Goal: Task Accomplishment & Management: Complete application form

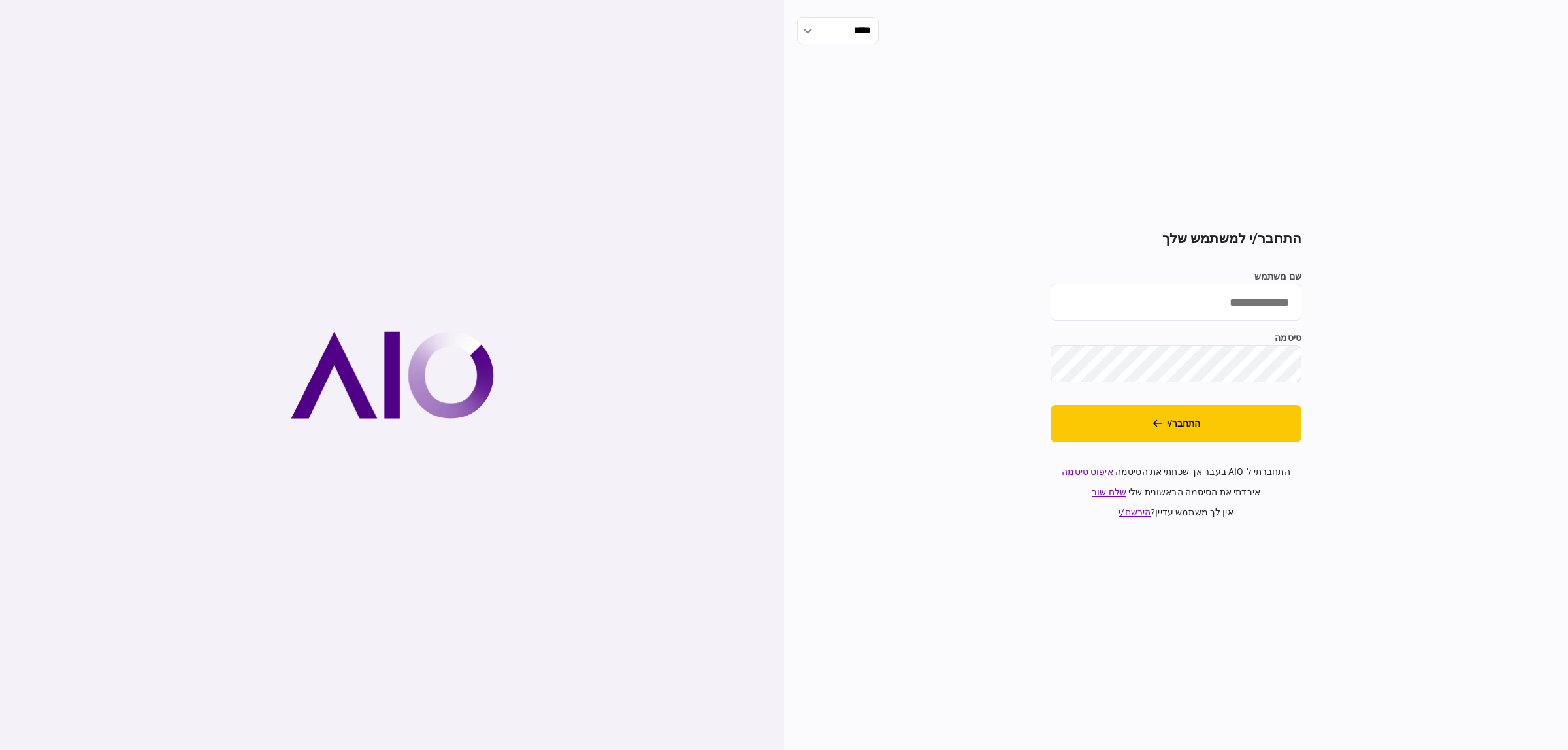
type input "**********"
click at [1295, 426] on button "התחבר/י" at bounding box center [1176, 423] width 251 height 37
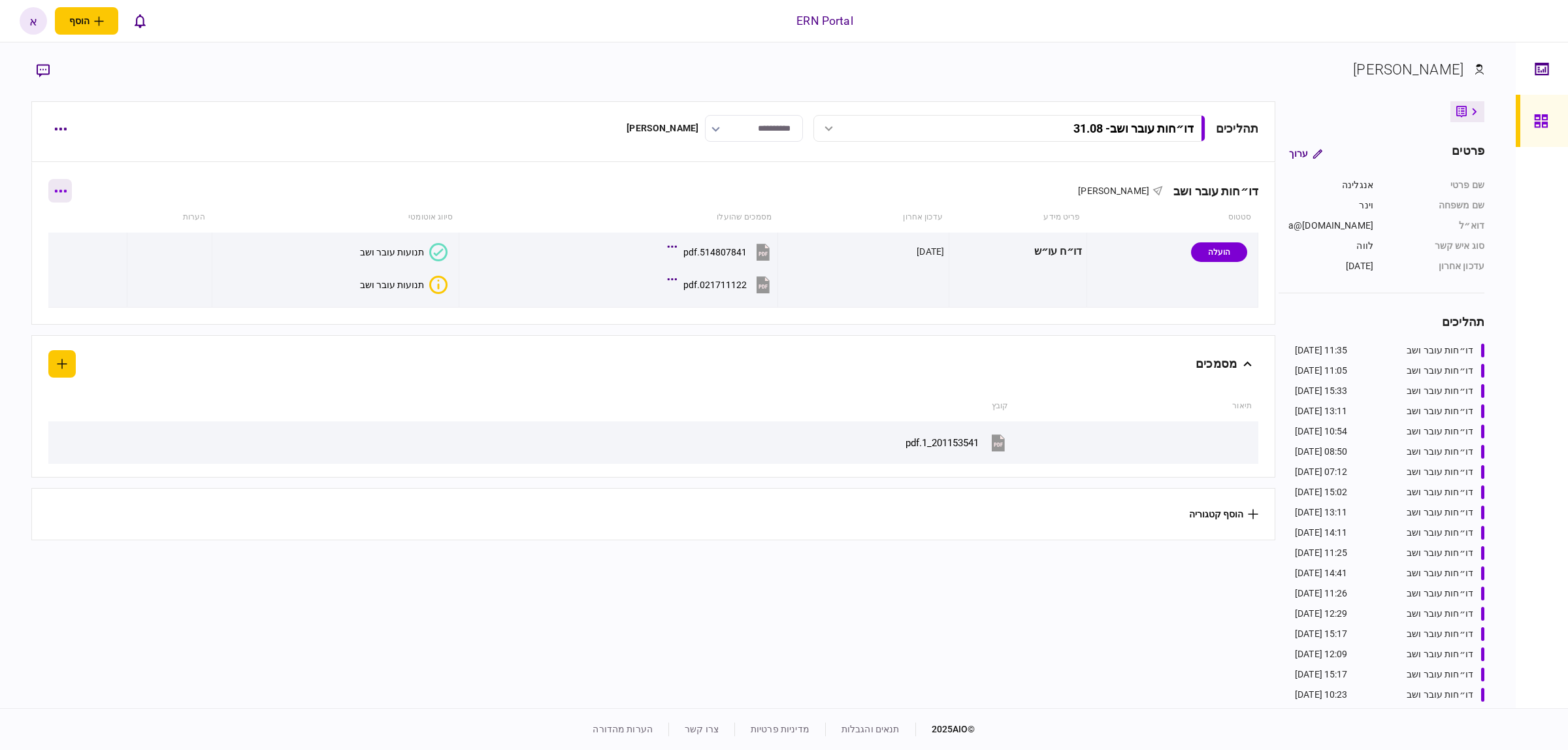
click at [67, 196] on button "button" at bounding box center [60, 191] width 23 height 23
drag, startPoint x: 81, startPoint y: 302, endPoint x: 77, endPoint y: 245, distance: 57.1
click at [77, 245] on ul "תכולת רשימה הוסף מסמך שלח בקשה מחדש הורד מסמכים שלח הודעה הסר" at bounding box center [63, 289] width 106 height 172
click at [77, 245] on span "הוסף מסמך" at bounding box center [77, 246] width 53 height 16
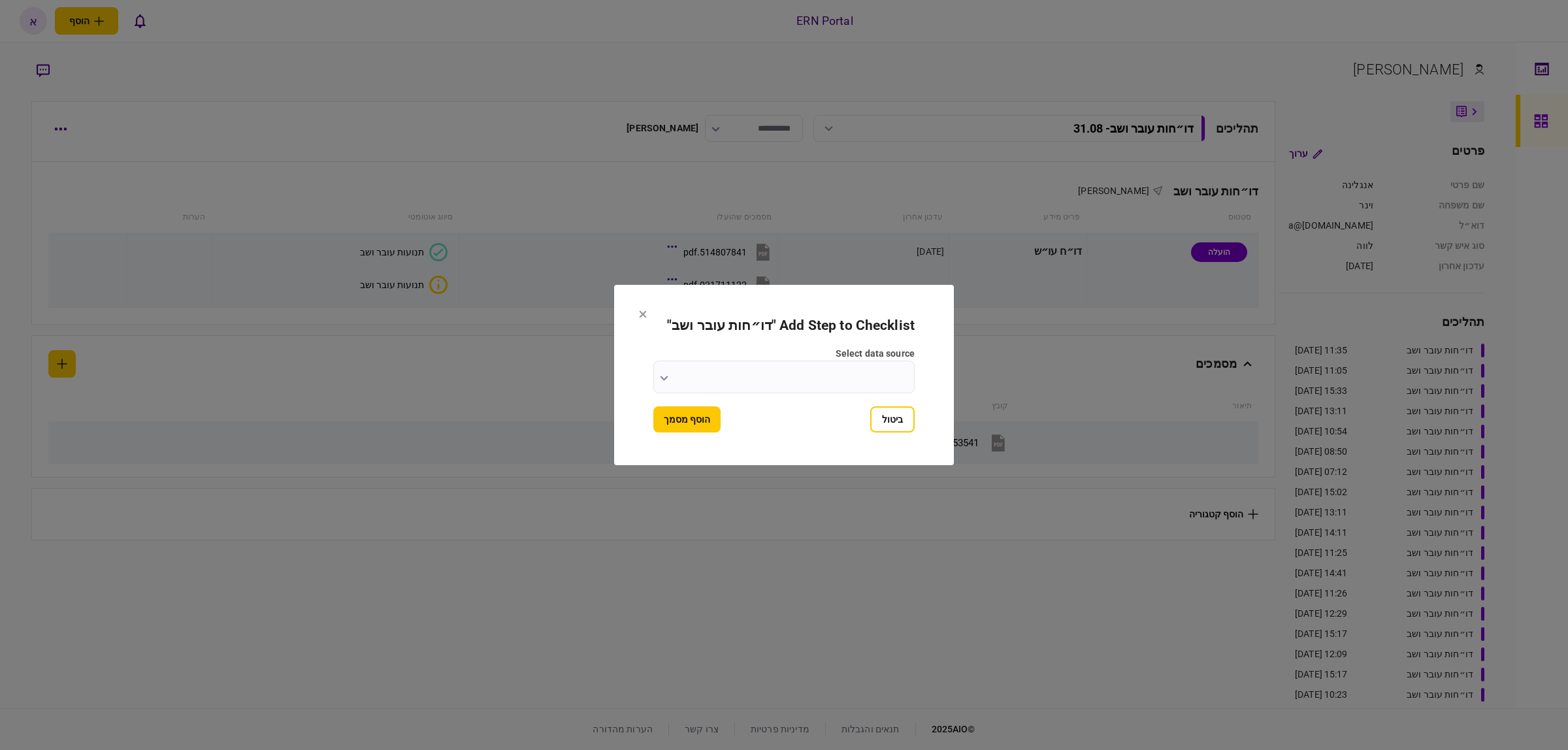
click at [638, 301] on section "Add Step to Checklist " דו״חות עובר ושב " select data source ביטול הוסף מסמך" at bounding box center [784, 375] width 340 height 180
click at [638, 315] on icon at bounding box center [642, 314] width 8 height 8
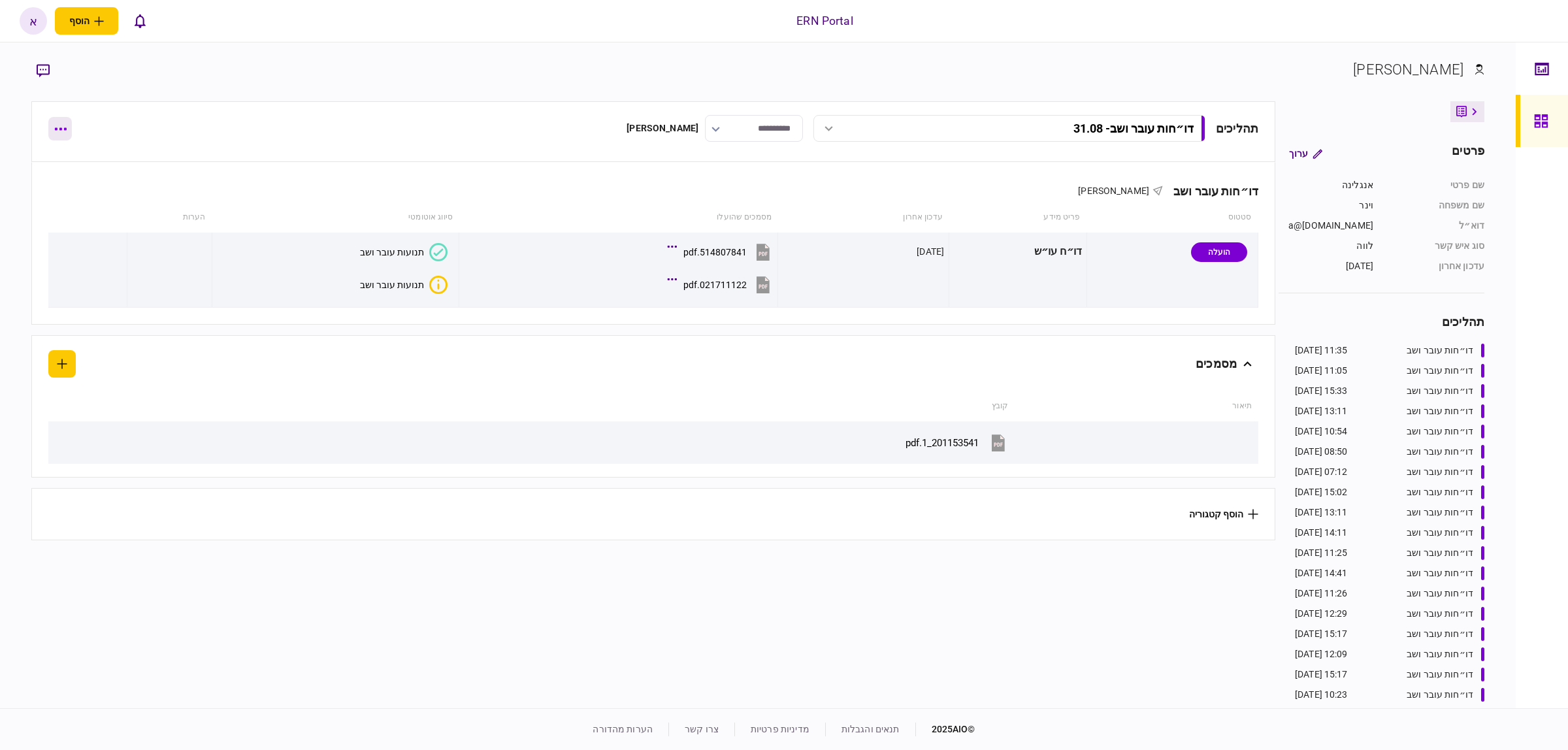
click at [70, 135] on button "button" at bounding box center [60, 128] width 23 height 23
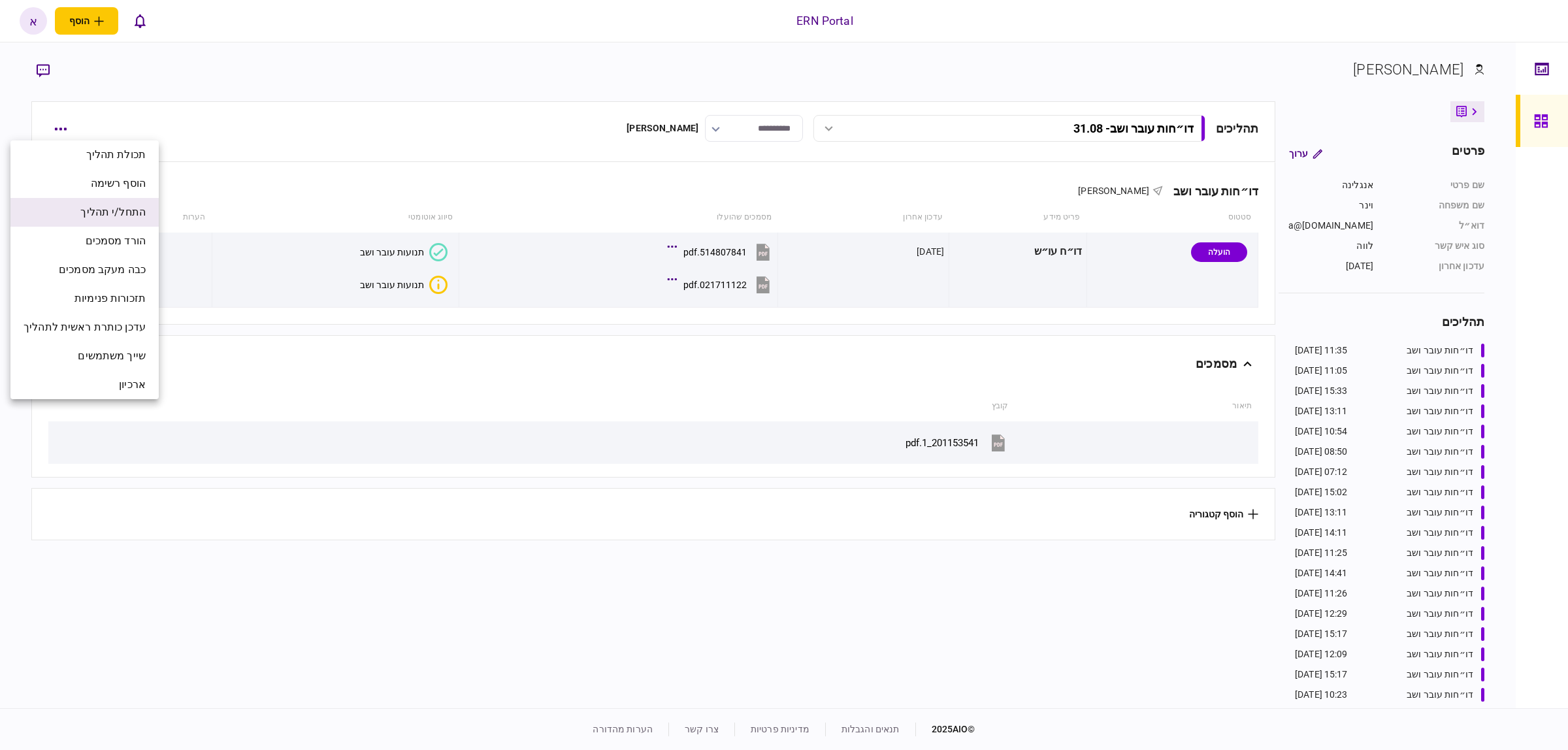
click at [132, 207] on span "התחל/י תהליך" at bounding box center [113, 212] width 65 height 16
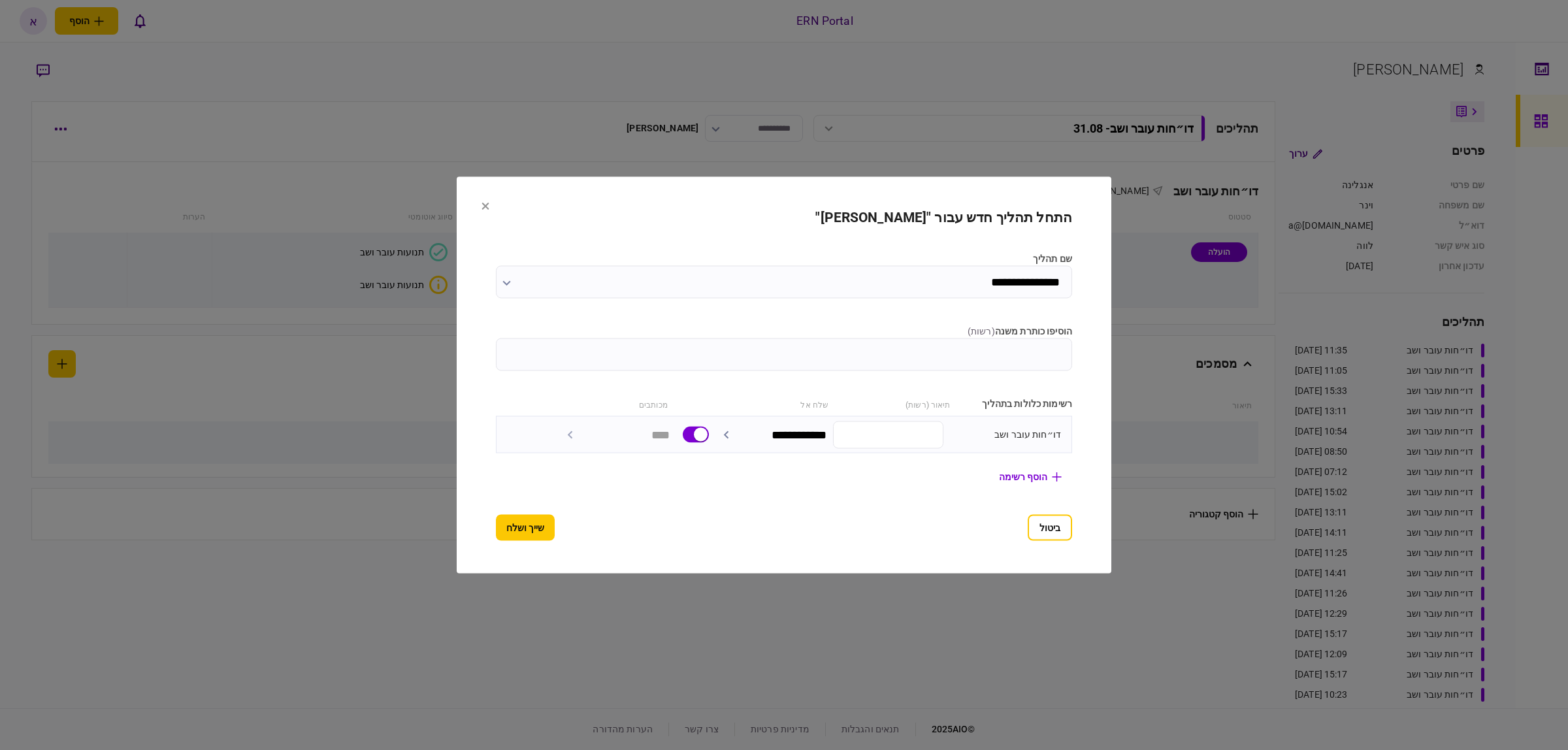
click at [946, 356] on input "הוסיפו כותרת משנה ( רשות )" at bounding box center [784, 355] width 576 height 33
type input "*****"
click at [514, 527] on button "שייך ושלח" at bounding box center [525, 527] width 58 height 26
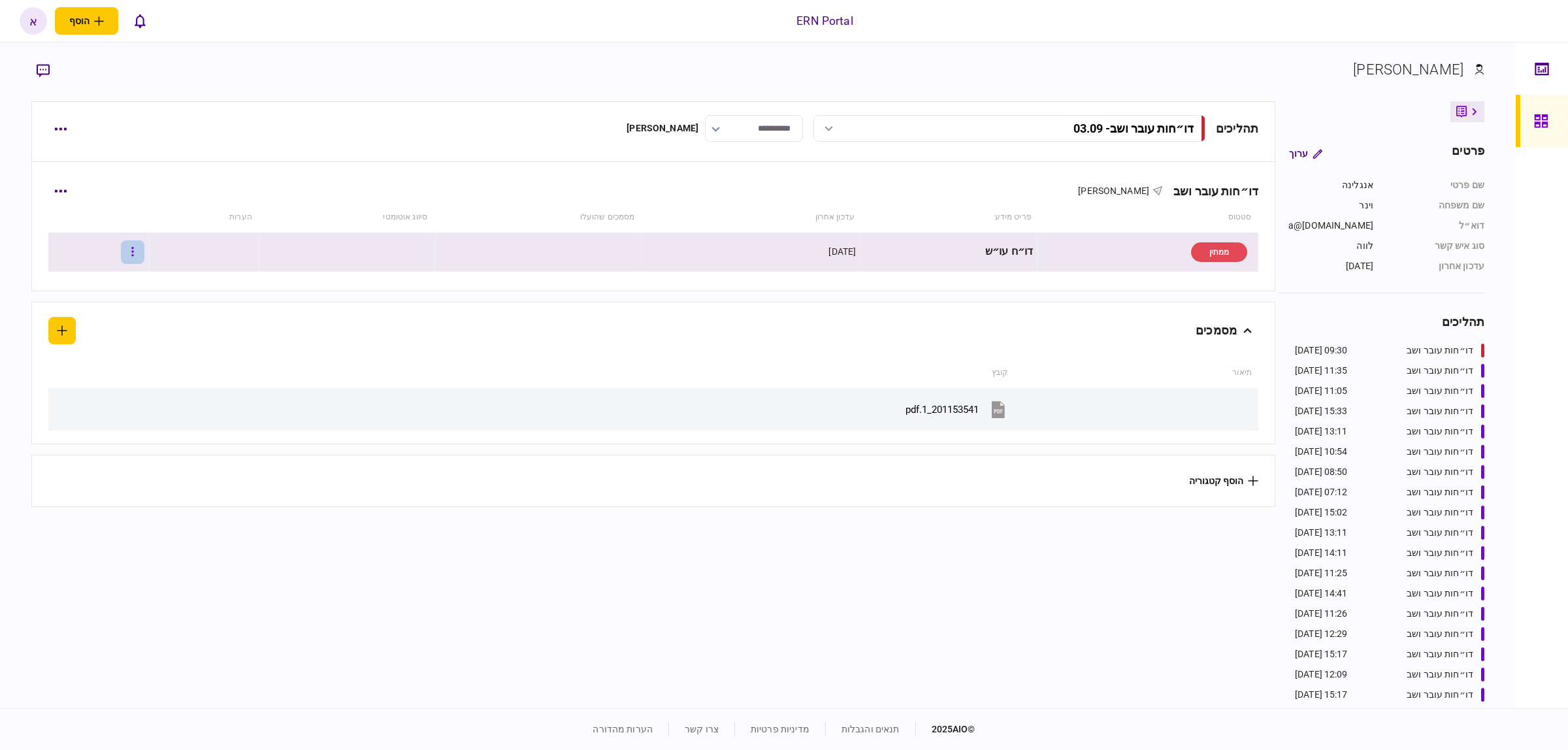
click at [139, 249] on button "button" at bounding box center [132, 252] width 23 height 23
click at [119, 388] on span "העלה קובץ" at bounding box center [98, 393] width 51 height 16
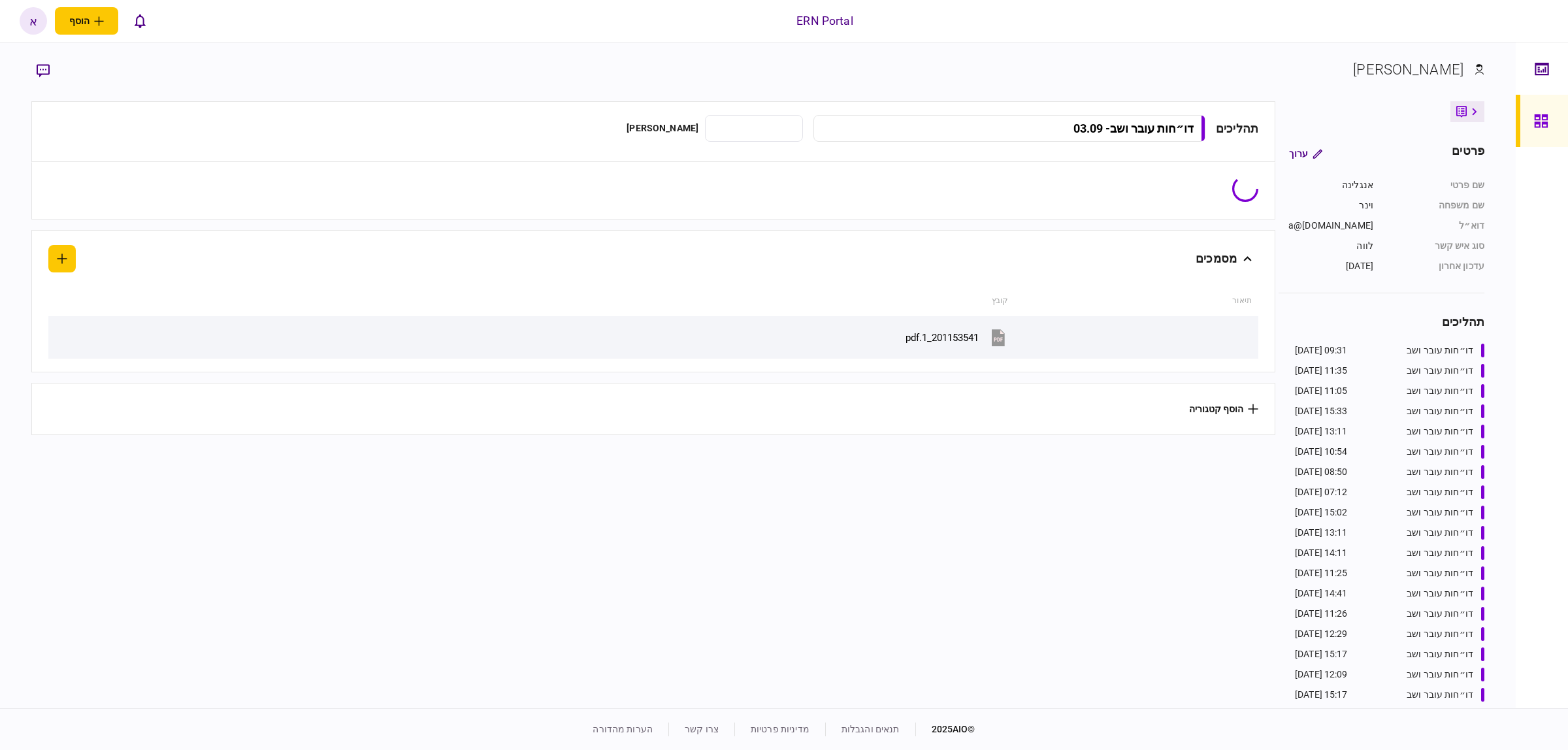
type input "**********"
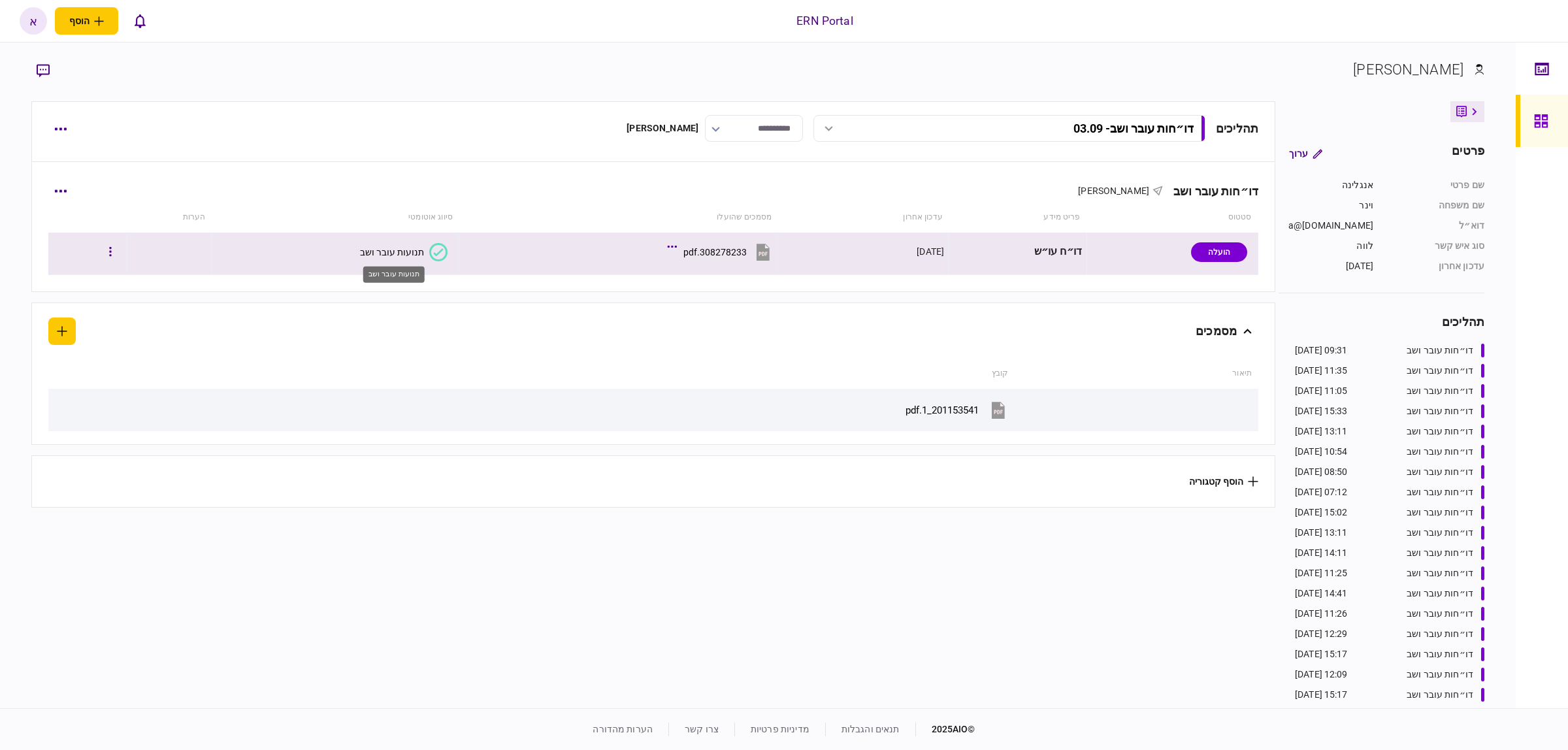
click at [387, 247] on div "תנועות עובר ושב" at bounding box center [392, 252] width 64 height 11
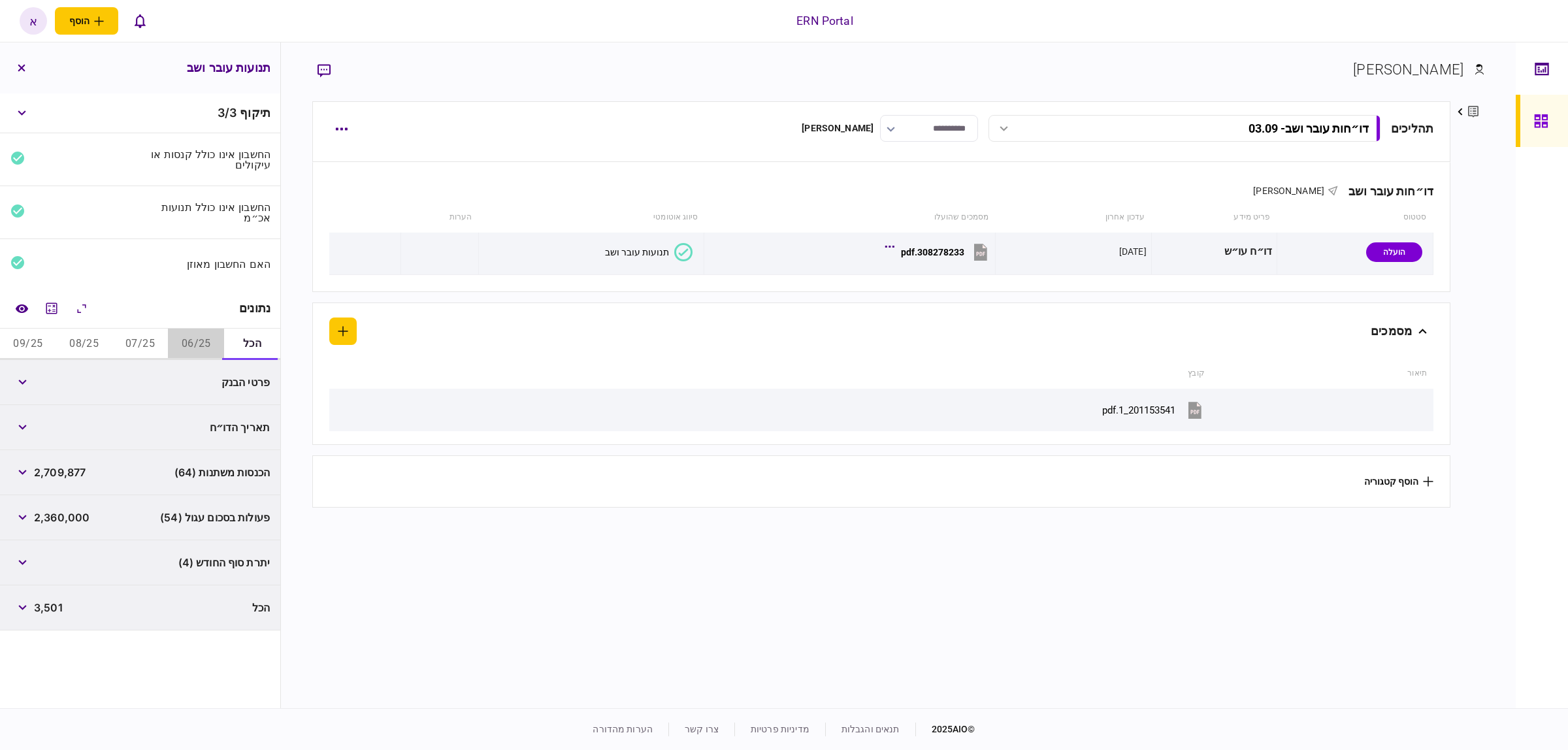
click at [194, 340] on button "06/25" at bounding box center [197, 344] width 56 height 31
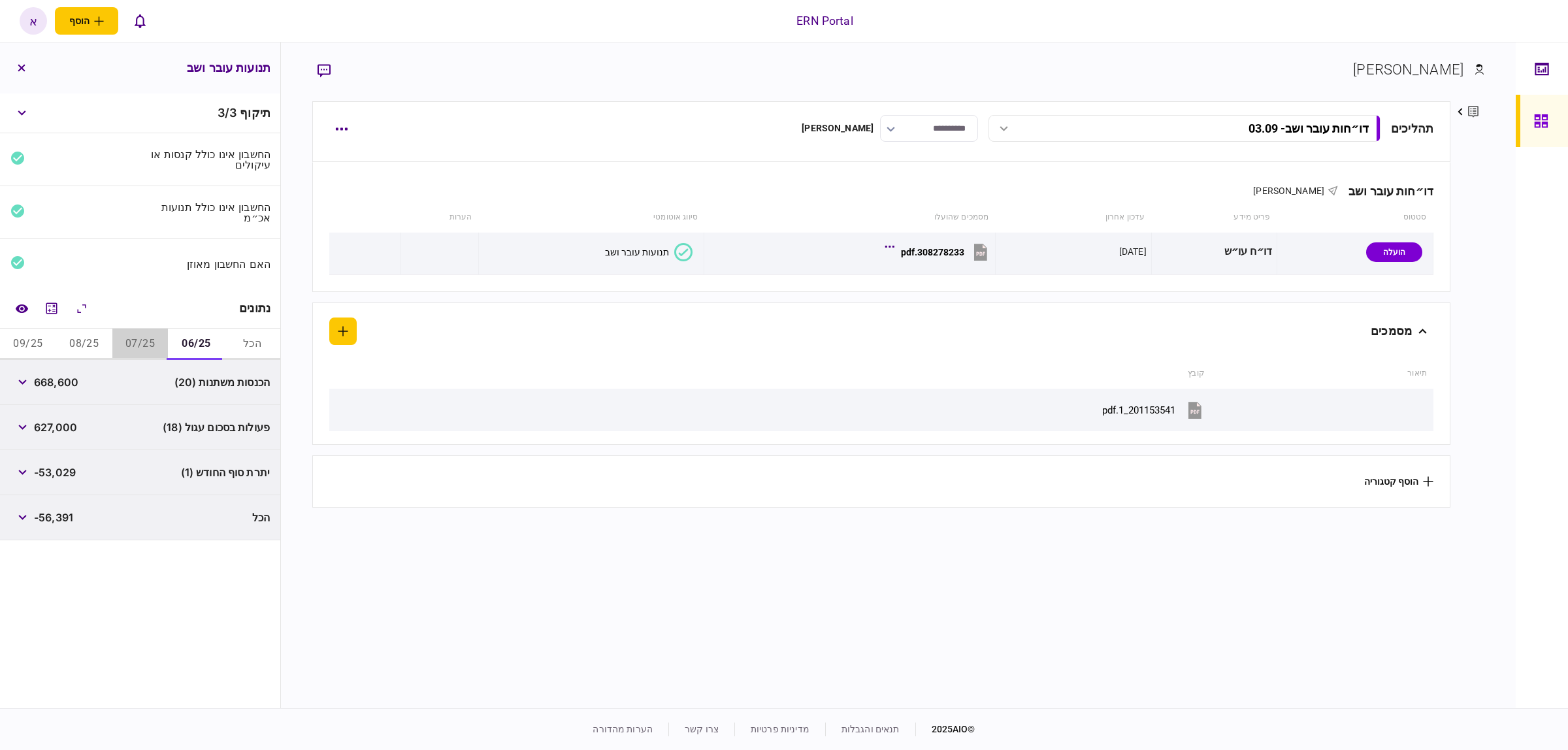
click at [149, 344] on button "07/25" at bounding box center [140, 344] width 56 height 31
click at [90, 344] on button "08/25" at bounding box center [85, 344] width 56 height 31
click at [33, 344] on button "09/25" at bounding box center [28, 344] width 56 height 31
